Goal: Obtain resource: Obtain resource

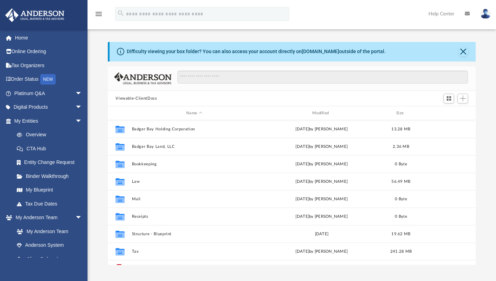
scroll to position [11, 0]
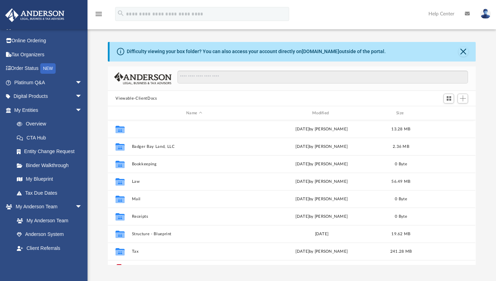
click at [170, 128] on button "Badger Bay Holding Corporation" at bounding box center [194, 129] width 125 height 5
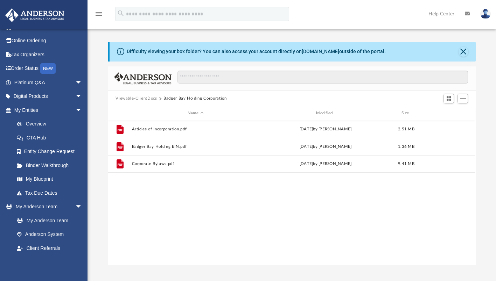
click at [142, 96] on button "Viewable-ClientDocs" at bounding box center [135, 99] width 41 height 6
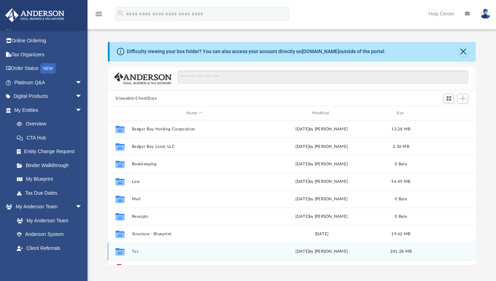
click at [134, 248] on div "Collaborated Folder Tax Fri Oct 3 2025 by Kim Yoder 241.28 MB" at bounding box center [291, 251] width 367 height 17
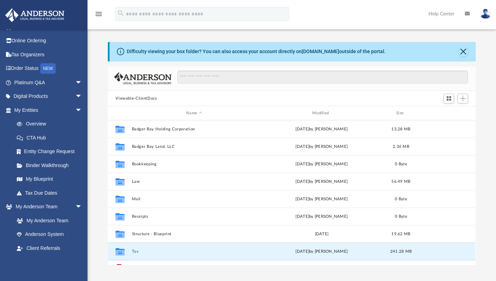
click at [134, 250] on button "Tax" at bounding box center [194, 252] width 125 height 5
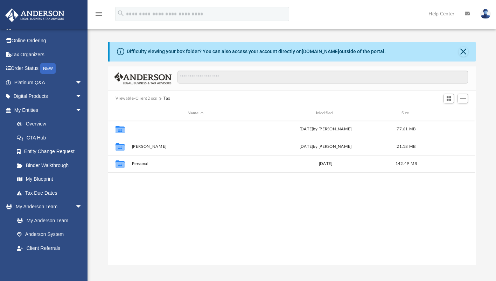
click at [157, 129] on button "Badger Bay Holding Corporation" at bounding box center [195, 129] width 127 height 5
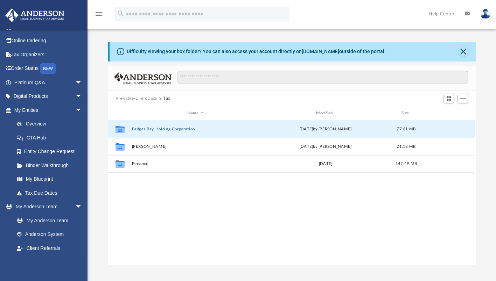
click at [157, 129] on button "Badger Bay Holding Corporation" at bounding box center [195, 129] width 127 height 5
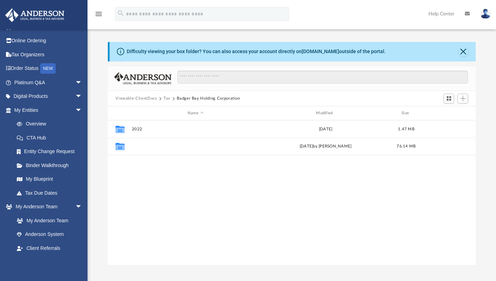
click at [138, 145] on button "2023" at bounding box center [195, 147] width 127 height 5
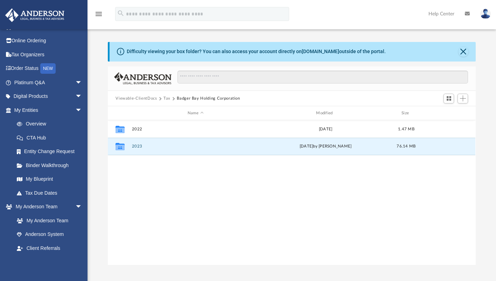
click at [138, 145] on button "2023" at bounding box center [195, 147] width 127 height 5
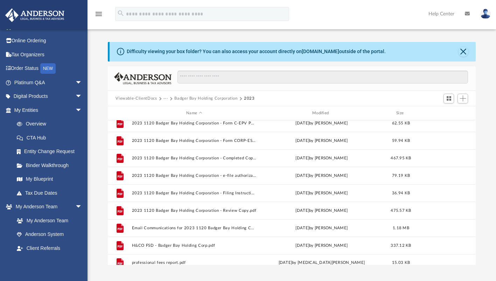
scroll to position [65, 0]
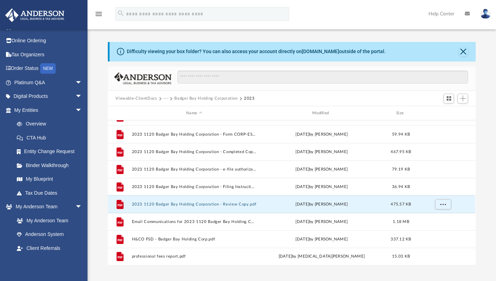
click at [190, 204] on button "2023 1120 Badger Bay Holding Corporation - Review Copy.pdf" at bounding box center [194, 204] width 125 height 5
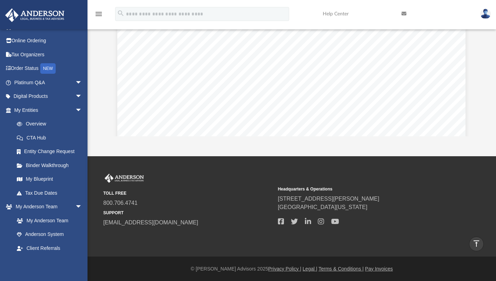
scroll to position [10901, 0]
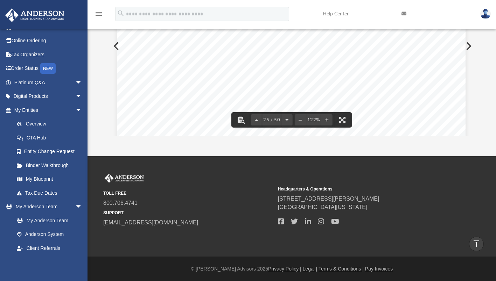
drag, startPoint x: 475, startPoint y: 41, endPoint x: 474, endPoint y: 29, distance: 11.6
click at [474, 29] on div "menu search Site Menu add k_dau@yahoo.com My Profile Reset Password Logout Help…" at bounding box center [248, 13] width 496 height 285
drag, startPoint x: 473, startPoint y: 38, endPoint x: 473, endPoint y: 24, distance: 14.7
click at [473, 24] on div "menu search Site Menu add k_dau@yahoo.com My Profile Reset Password Logout Help…" at bounding box center [248, 13] width 496 height 285
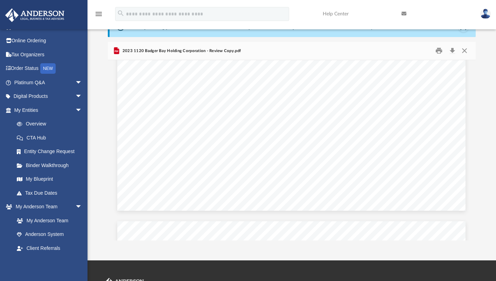
scroll to position [2919, 0]
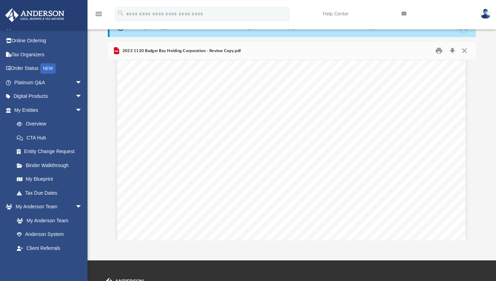
scroll to position [3810, 0]
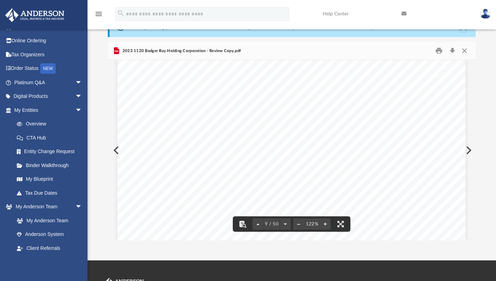
click at [189, 102] on div "312841 04-01-23 Increase (Decrease) Description Prior Year Current Year Name Em…" at bounding box center [291, 169] width 348 height 451
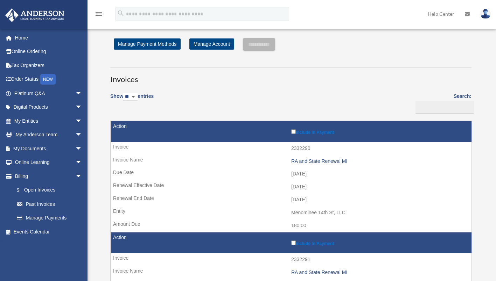
scroll to position [2, 0]
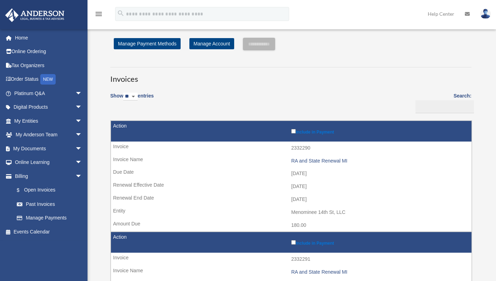
click at [54, 152] on link "My Documents arrow_drop_down" at bounding box center [49, 149] width 88 height 14
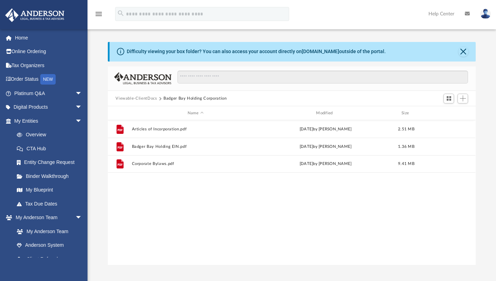
scroll to position [154, 362]
click at [146, 99] on button "Viewable-ClientDocs" at bounding box center [135, 99] width 41 height 6
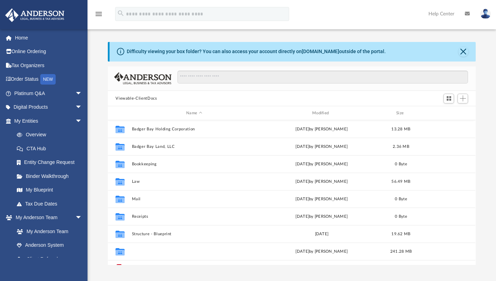
click at [135, 250] on button "Tax" at bounding box center [194, 252] width 125 height 5
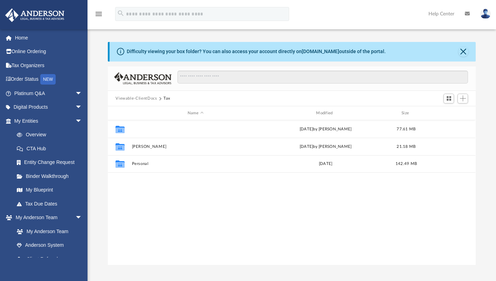
click at [160, 128] on button "Badger Bay Holding Corporation" at bounding box center [195, 129] width 127 height 5
click at [135, 147] on button "2023" at bounding box center [195, 147] width 127 height 5
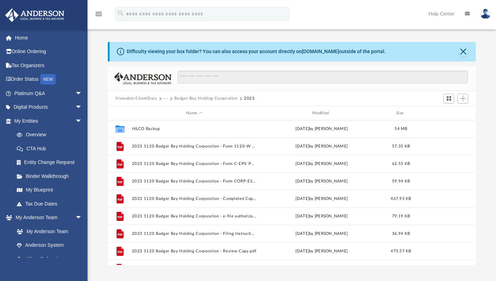
scroll to position [0, 0]
